Goal: Transaction & Acquisition: Purchase product/service

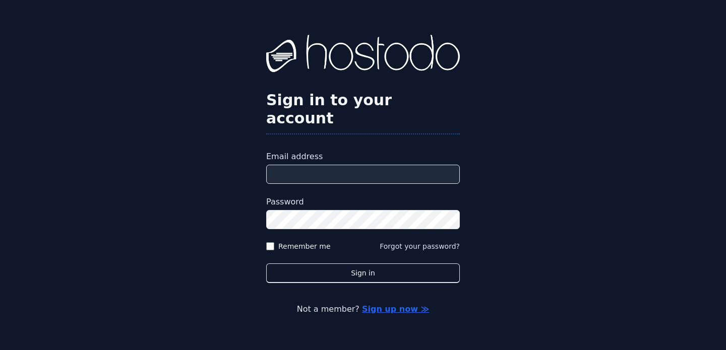
paste input "**********"
type input "**********"
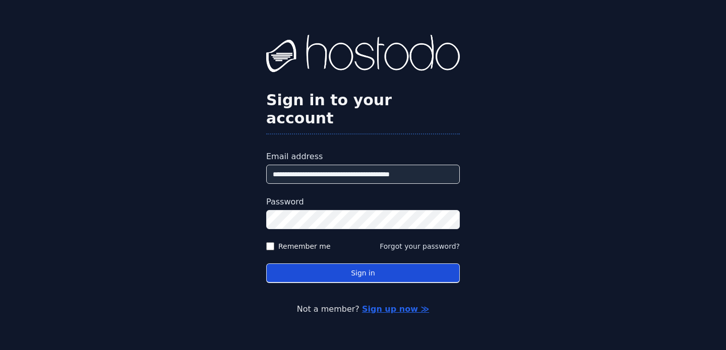
click at [411, 267] on button "Sign in" at bounding box center [363, 274] width 194 height 20
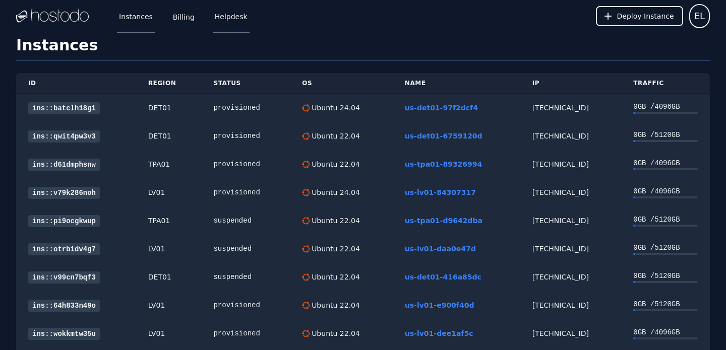
click at [226, 15] on link "Helpdesk" at bounding box center [231, 15] width 37 height 33
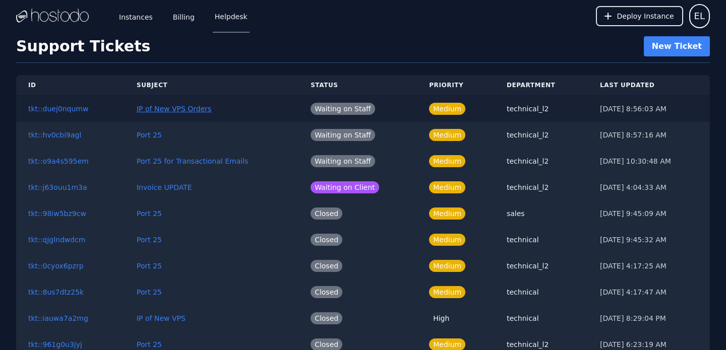
click at [189, 110] on link "IP of New VPS Orders" at bounding box center [174, 109] width 75 height 8
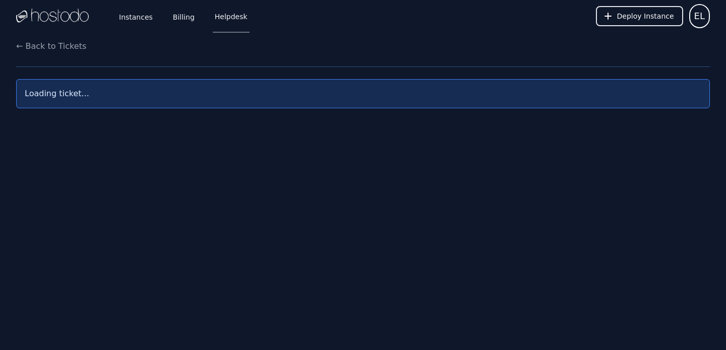
click at [189, 110] on div "Instances Billing Helpdesk Deploy Instance EL Instances SSH Keys Billing Helpde…" at bounding box center [363, 175] width 726 height 350
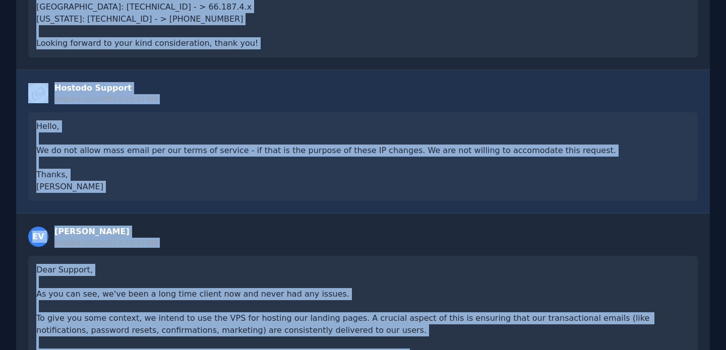
scroll to position [223, 0]
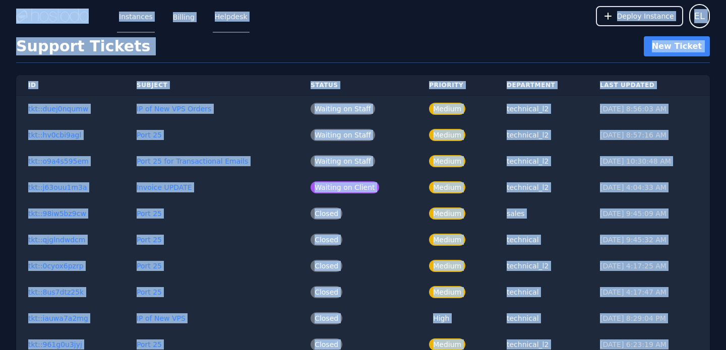
click at [133, 20] on link "Instances" at bounding box center [136, 15] width 38 height 33
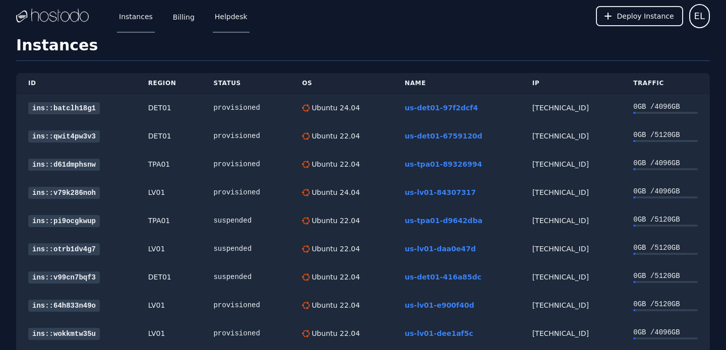
click at [231, 20] on link "Helpdesk" at bounding box center [231, 15] width 37 height 33
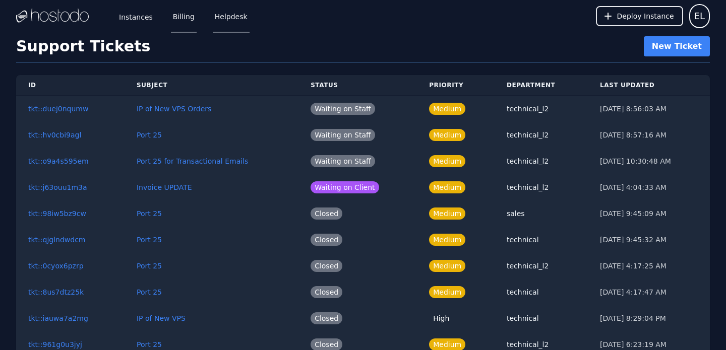
click at [183, 16] on link "Billing" at bounding box center [184, 15] width 26 height 33
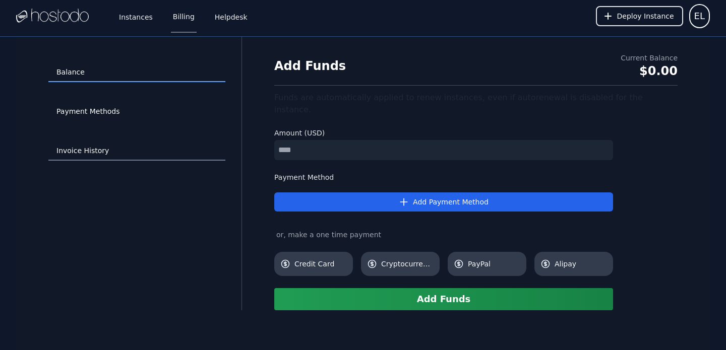
click at [91, 152] on link "Invoice History" at bounding box center [136, 151] width 177 height 19
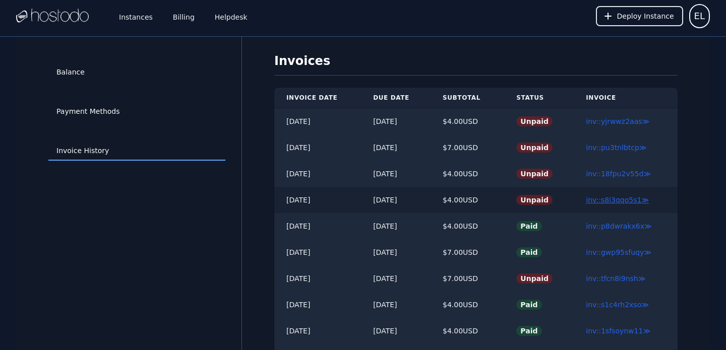
click at [610, 200] on link "inv::s8i3qqo5s1 ≫" at bounding box center [617, 200] width 63 height 8
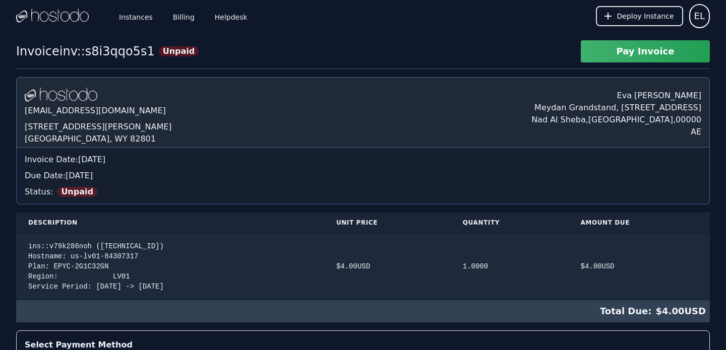
click at [636, 55] on button "Pay Invoice" at bounding box center [645, 51] width 129 height 22
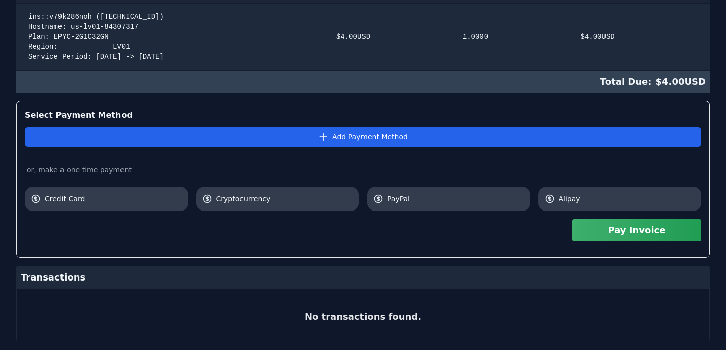
scroll to position [254, 0]
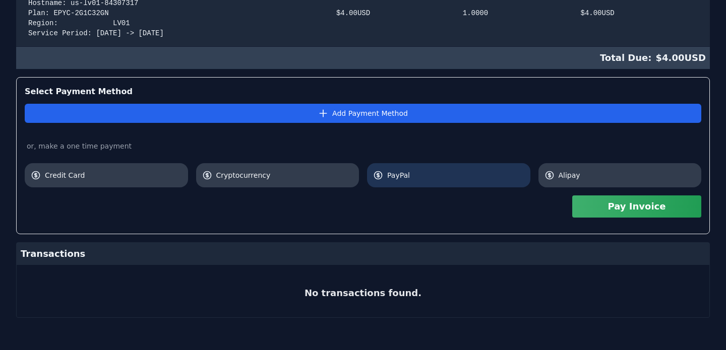
click at [474, 173] on span "PayPal" at bounding box center [455, 175] width 137 height 10
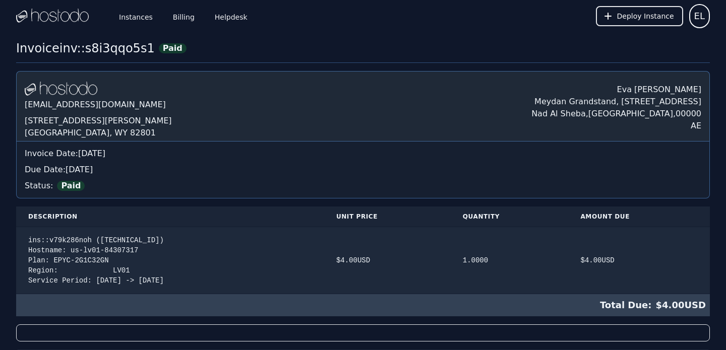
scroll to position [0, 0]
click at [186, 14] on link "Billing" at bounding box center [184, 15] width 26 height 33
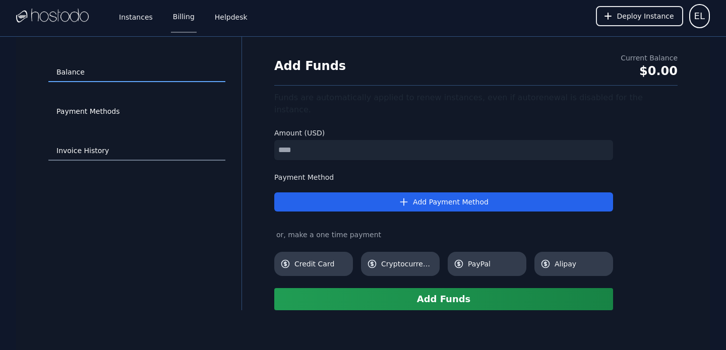
click at [92, 152] on link "Invoice History" at bounding box center [136, 151] width 177 height 19
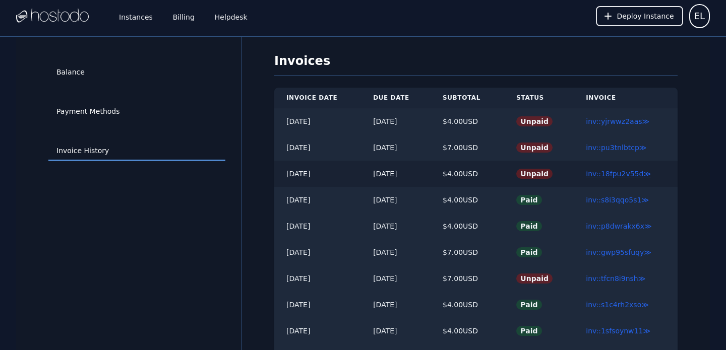
click at [624, 172] on link "inv::18fpu2v55d ≫" at bounding box center [618, 174] width 65 height 8
click at [610, 146] on link "inv::pu3tnlbtcp ≫" at bounding box center [616, 148] width 60 height 8
click at [632, 121] on link "inv::yjrwwz2aas ≫" at bounding box center [618, 121] width 64 height 8
click at [602, 279] on link "inv::tfcn8i9nsh ≫" at bounding box center [615, 279] width 59 height 8
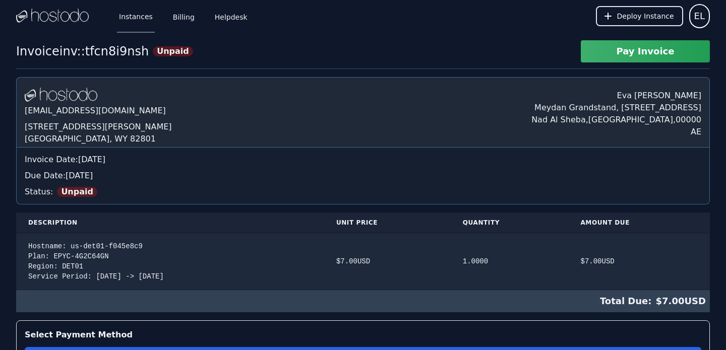
click at [137, 16] on link "Instances" at bounding box center [136, 15] width 38 height 33
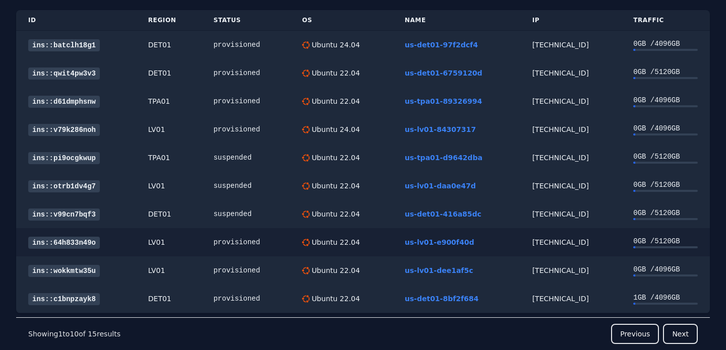
scroll to position [64, 0]
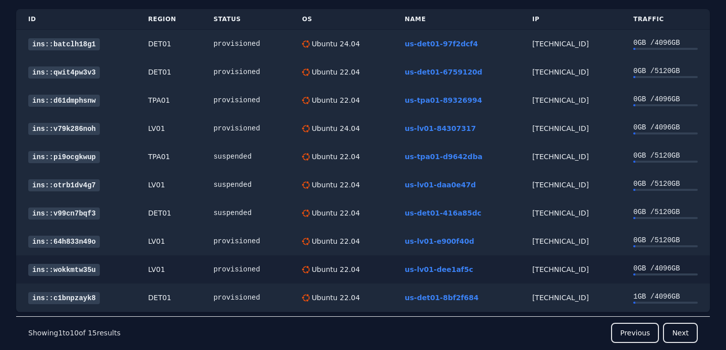
click at [82, 269] on link "ins::wokkmtw35u" at bounding box center [64, 270] width 72 height 12
